Goal: Transaction & Acquisition: Purchase product/service

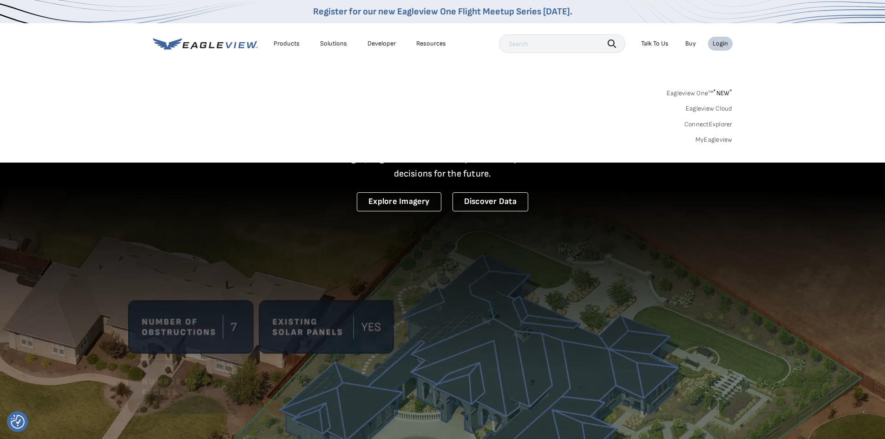
click at [709, 139] on link "MyEagleview" at bounding box center [714, 140] width 37 height 8
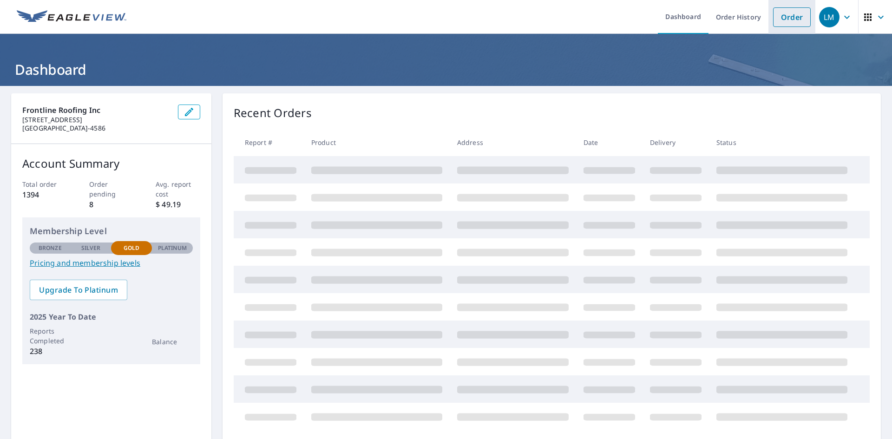
click at [774, 18] on link "Order" at bounding box center [792, 17] width 38 height 20
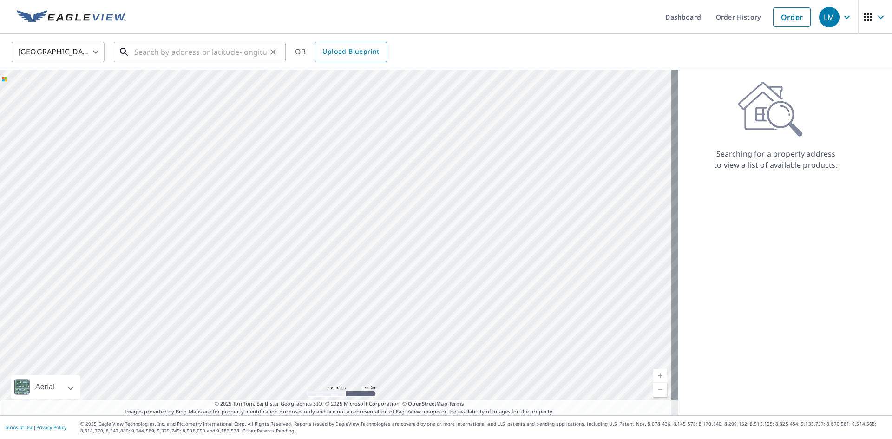
click at [182, 59] on input "text" at bounding box center [200, 52] width 132 height 26
paste input "413 Shortt Rd, Santa Rosa, California 95405"
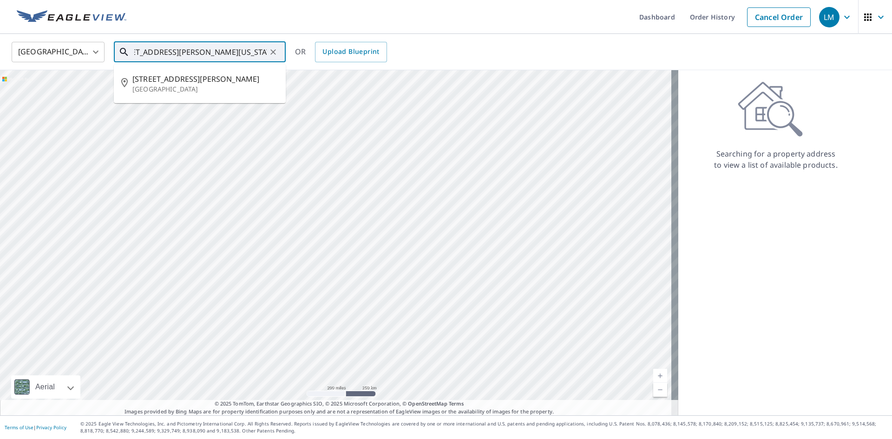
type input "413 Shortt Rd, Santa Rosa, California 95405"
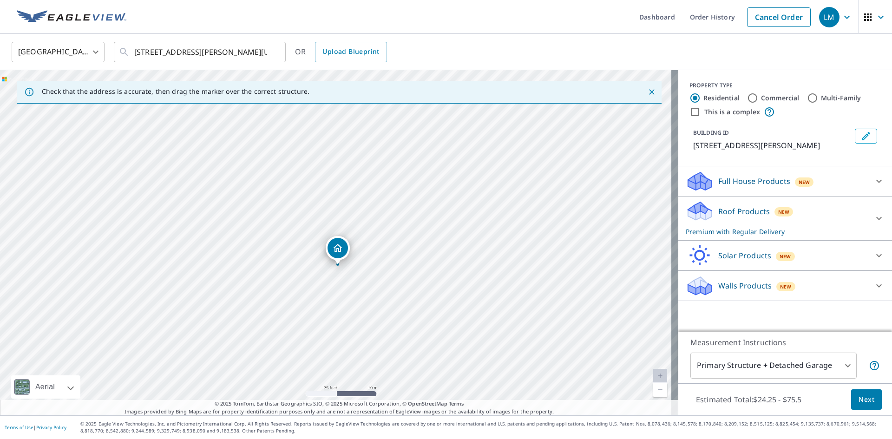
drag, startPoint x: 328, startPoint y: 260, endPoint x: 350, endPoint y: 269, distance: 24.0
click at [350, 269] on div "413 Shortt Rd Santa Rosa, CA 95405" at bounding box center [339, 242] width 678 height 345
click at [861, 400] on span "Next" at bounding box center [867, 400] width 16 height 12
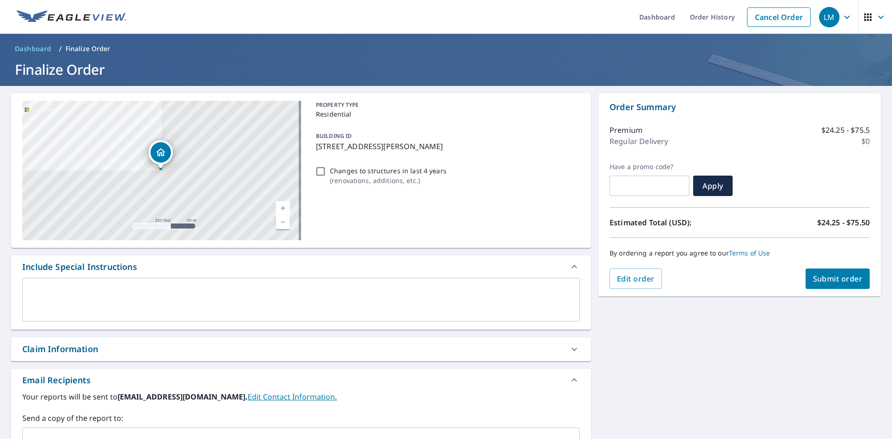
click at [827, 281] on span "Submit order" at bounding box center [838, 279] width 50 height 10
